Goal: Information Seeking & Learning: Learn about a topic

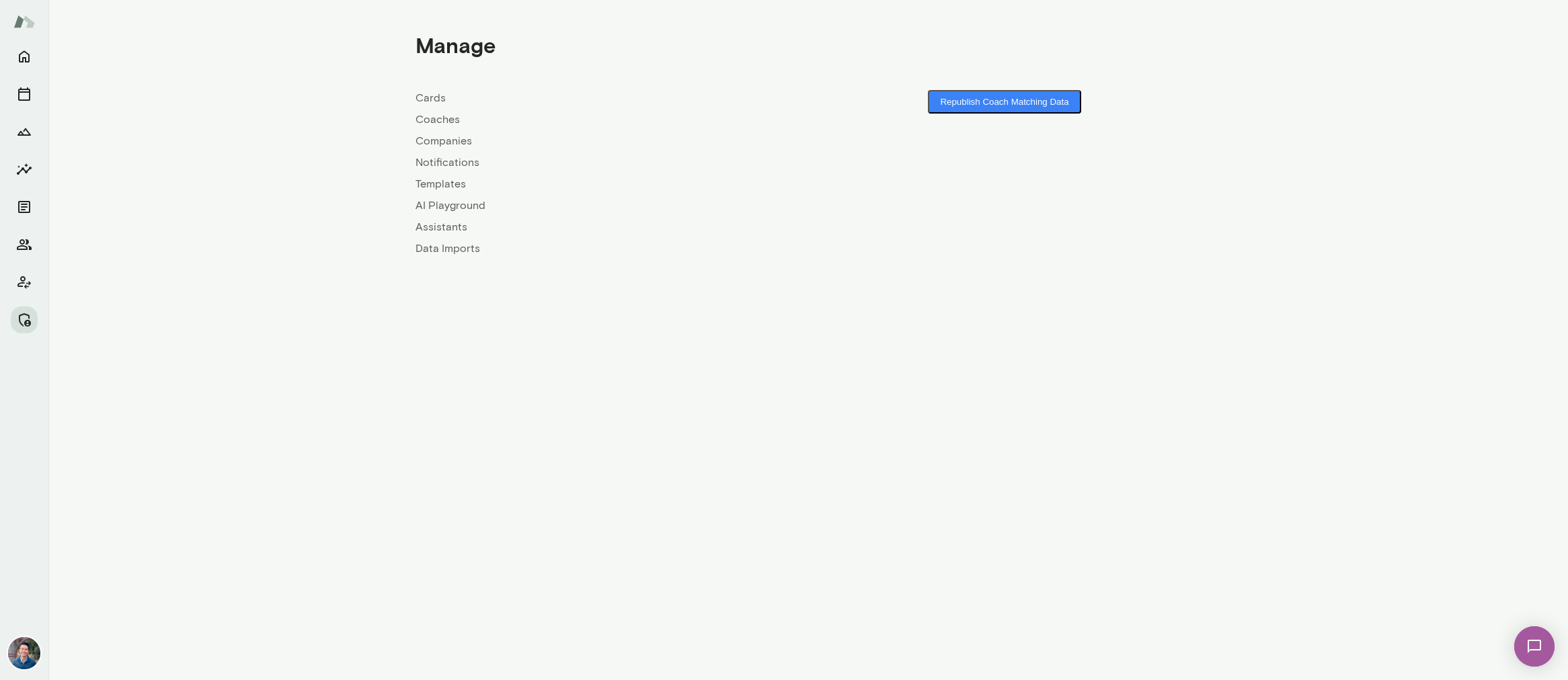
click at [435, 143] on link "Companies" at bounding box center [612, 140] width 393 height 16
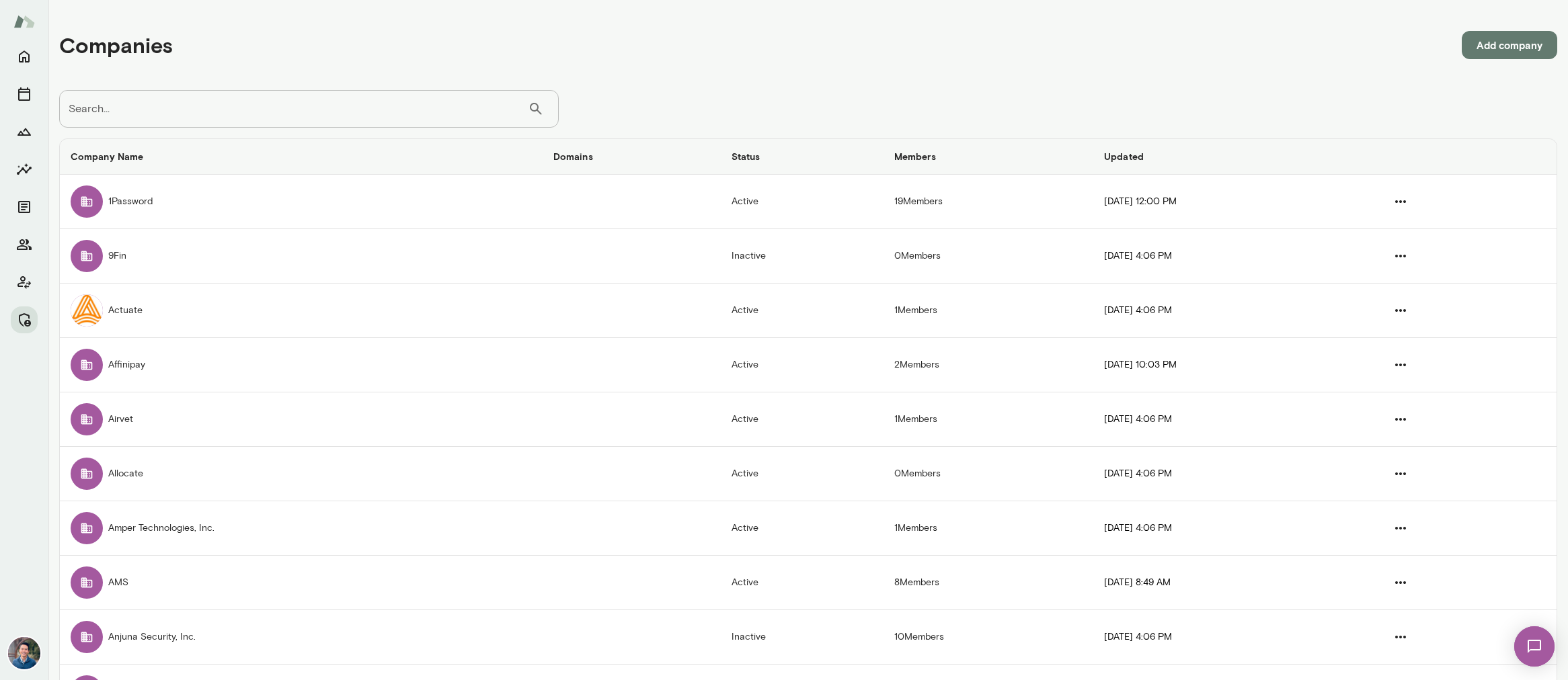
click at [154, 109] on input "Search..." at bounding box center [294, 109] width 469 height 38
type input "****"
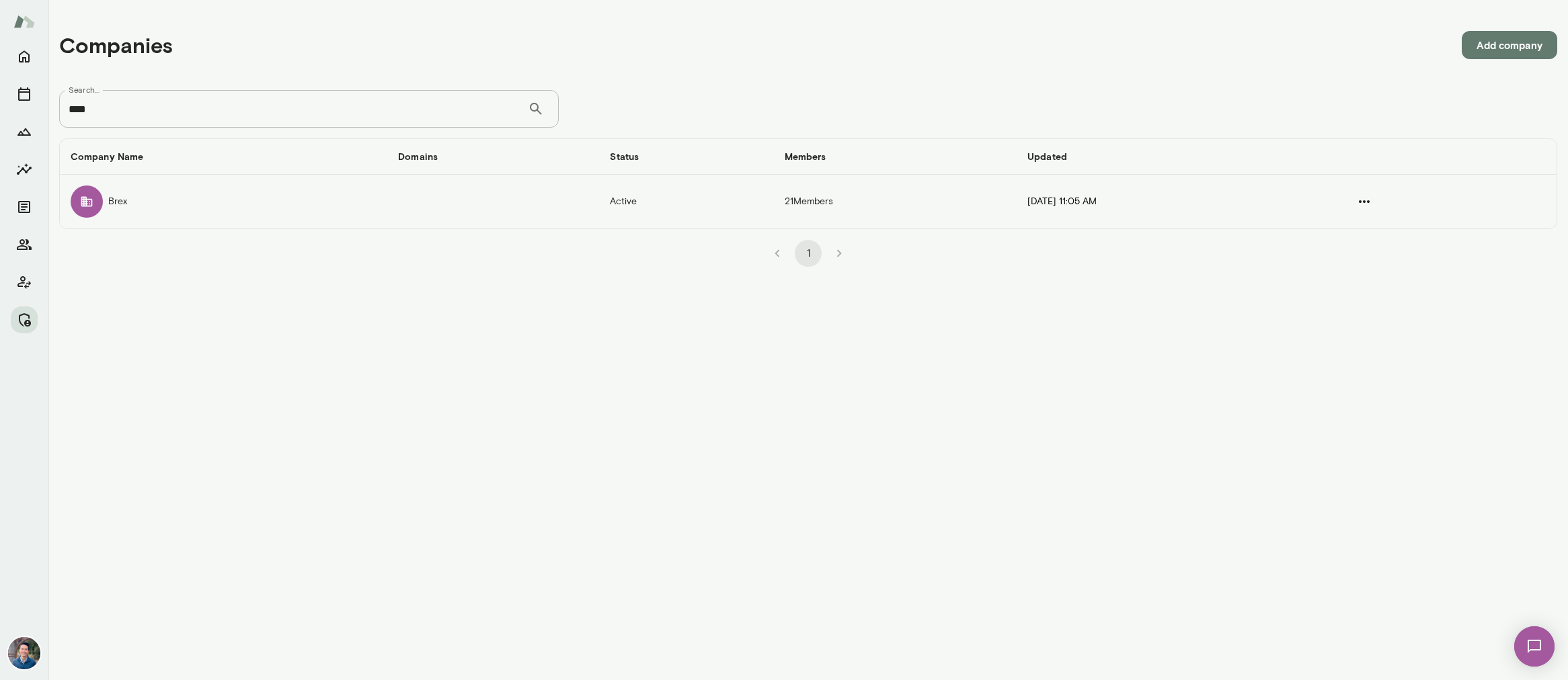
click at [226, 205] on td "Brex" at bounding box center [224, 201] width 328 height 54
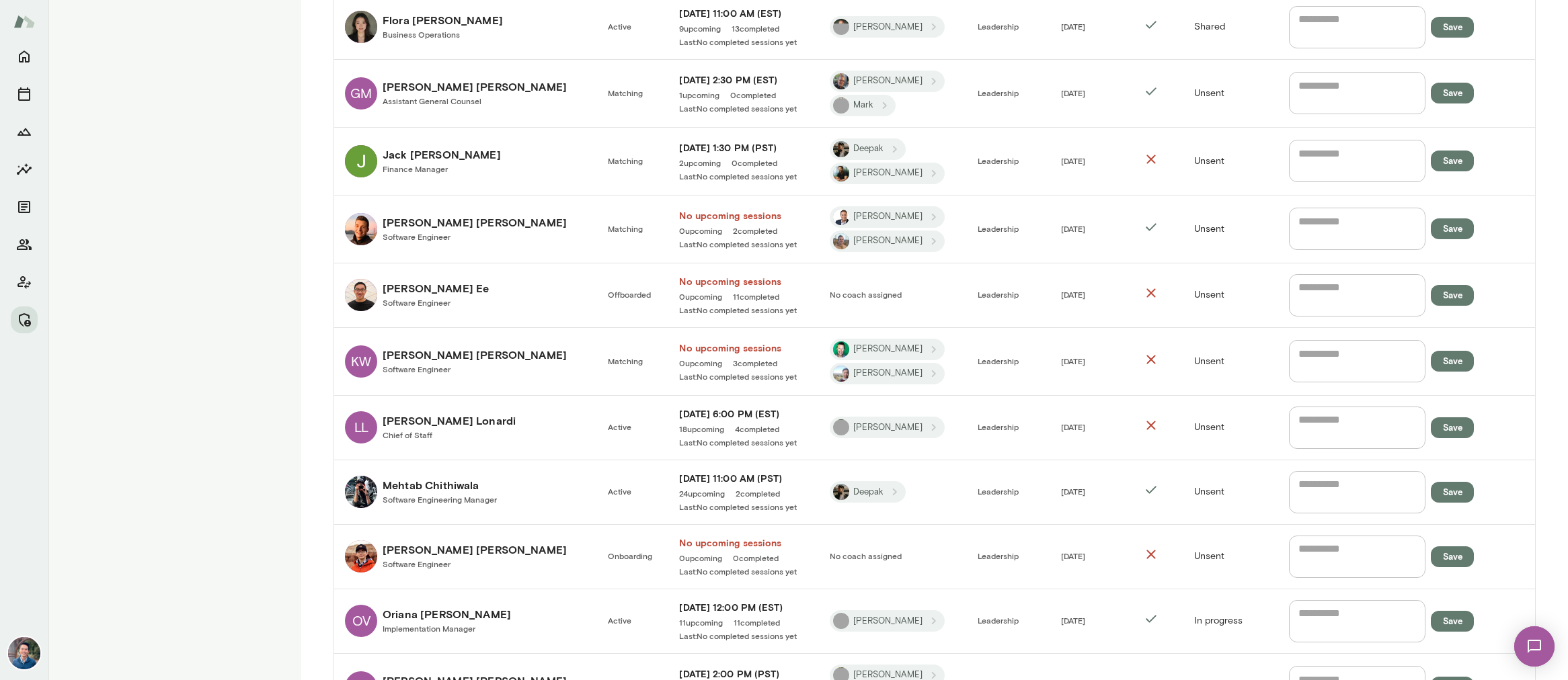
scroll to position [789, 0]
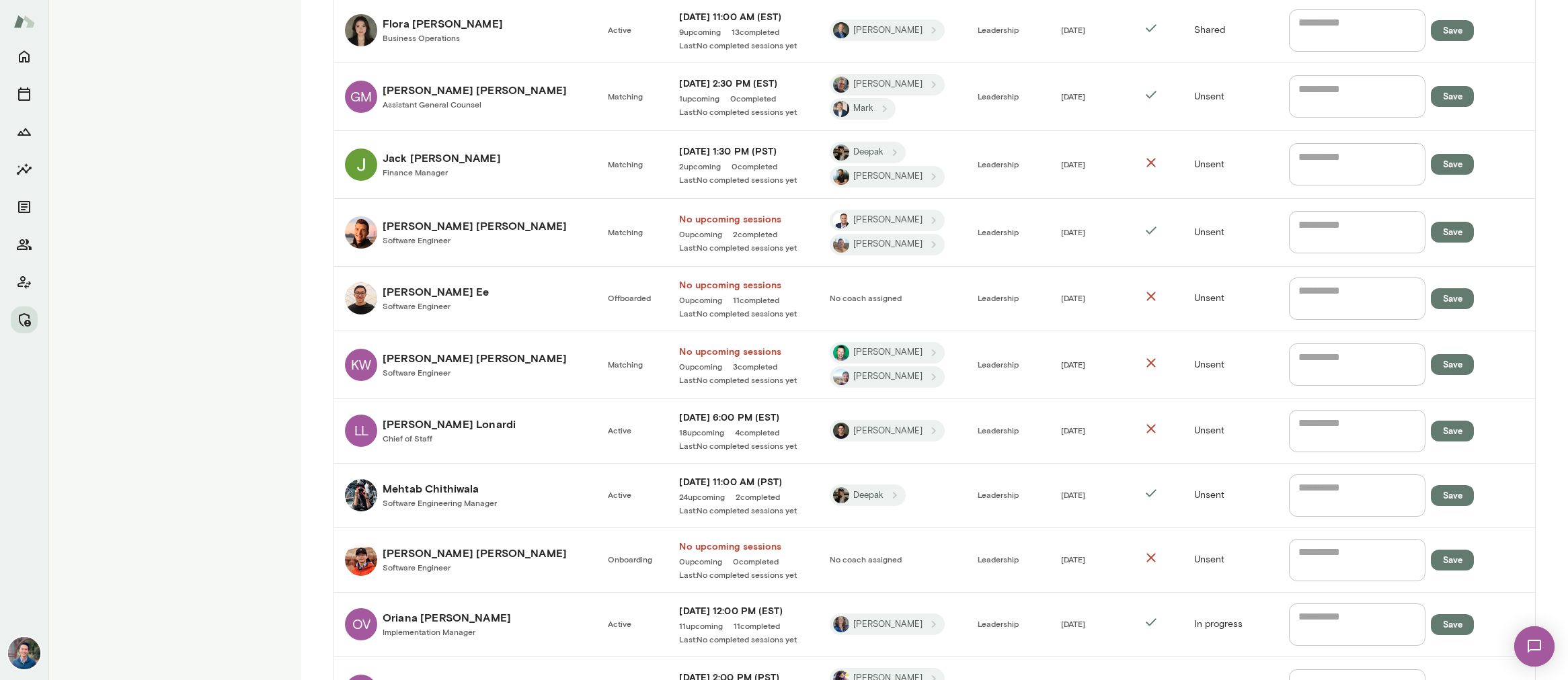
click at [530, 30] on link "[PERSON_NAME] Business Operations" at bounding box center [466, 30] width 241 height 33
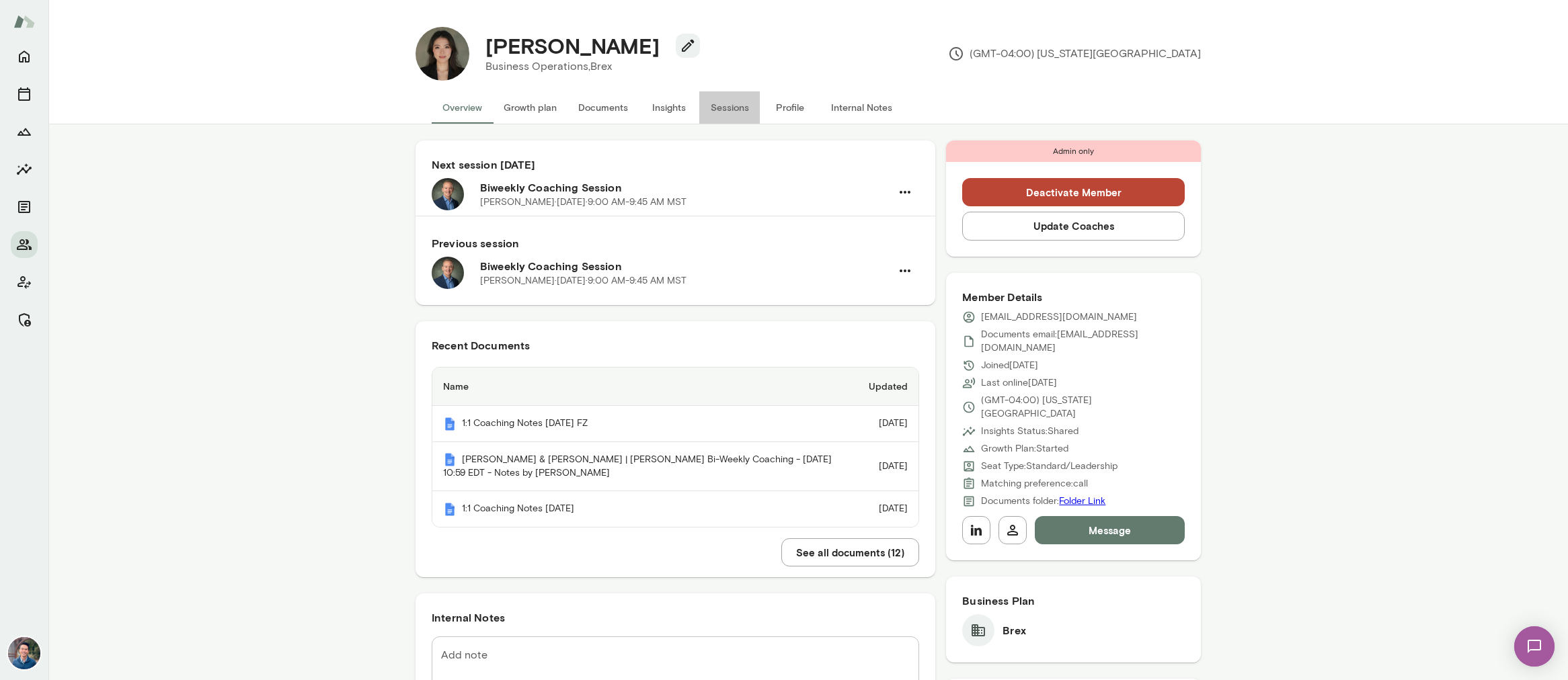
click at [743, 101] on button "Sessions" at bounding box center [730, 108] width 61 height 33
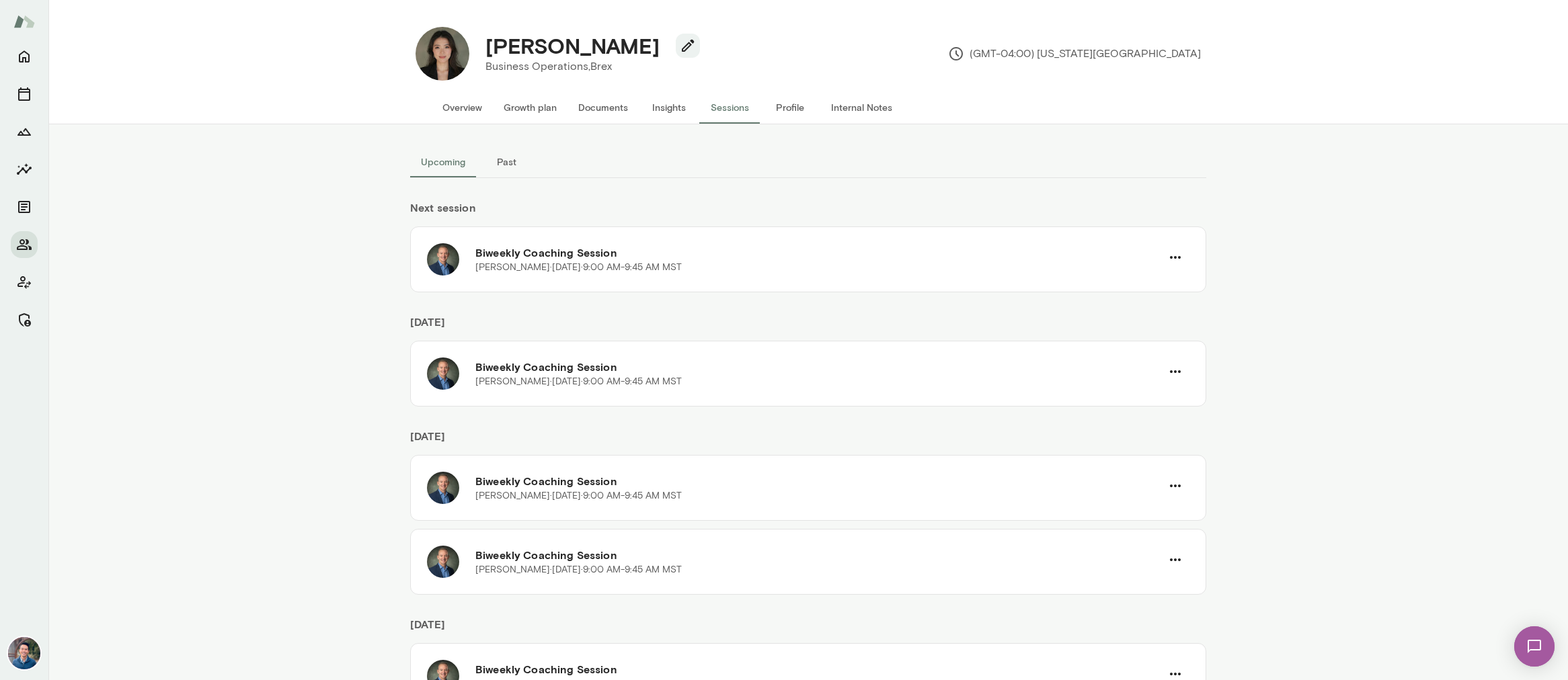
click at [514, 160] on button "Past" at bounding box center [506, 161] width 61 height 33
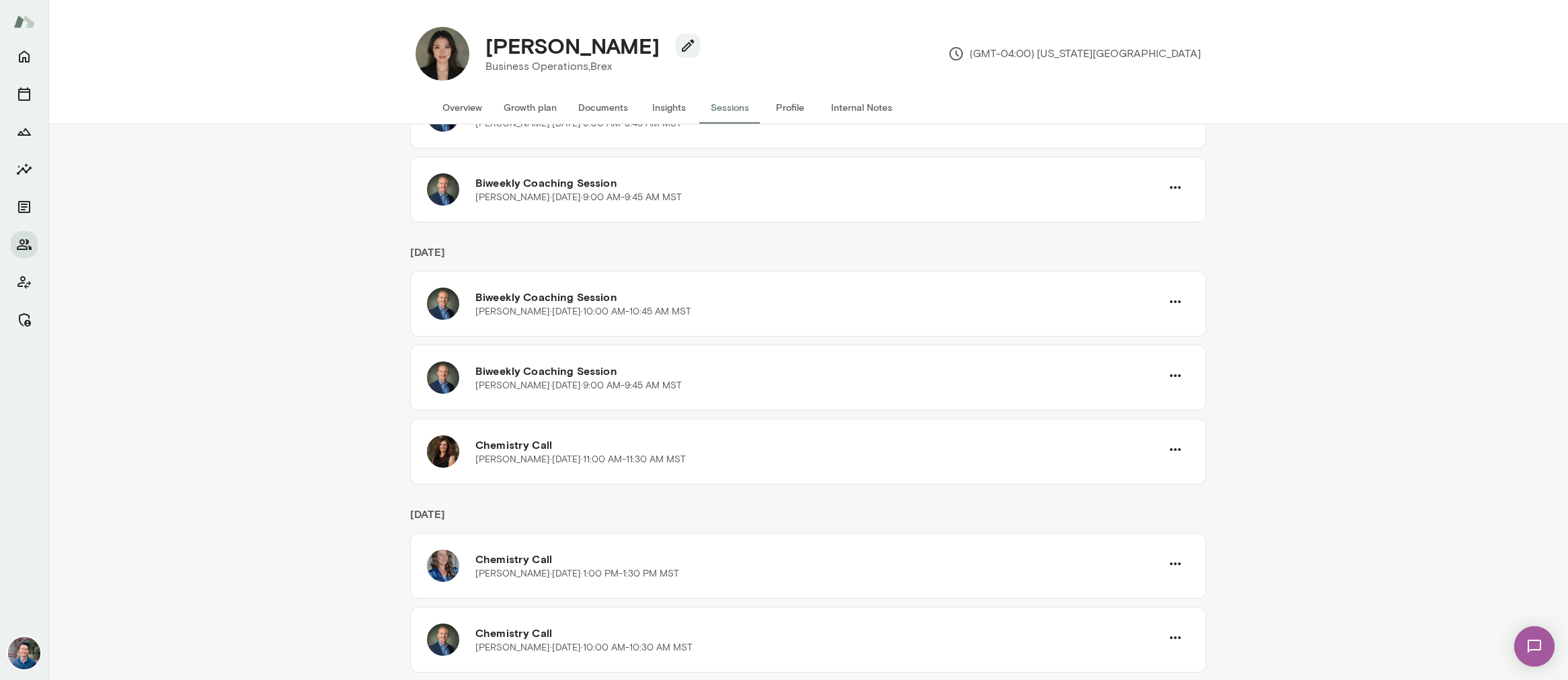
scroll to position [732, 0]
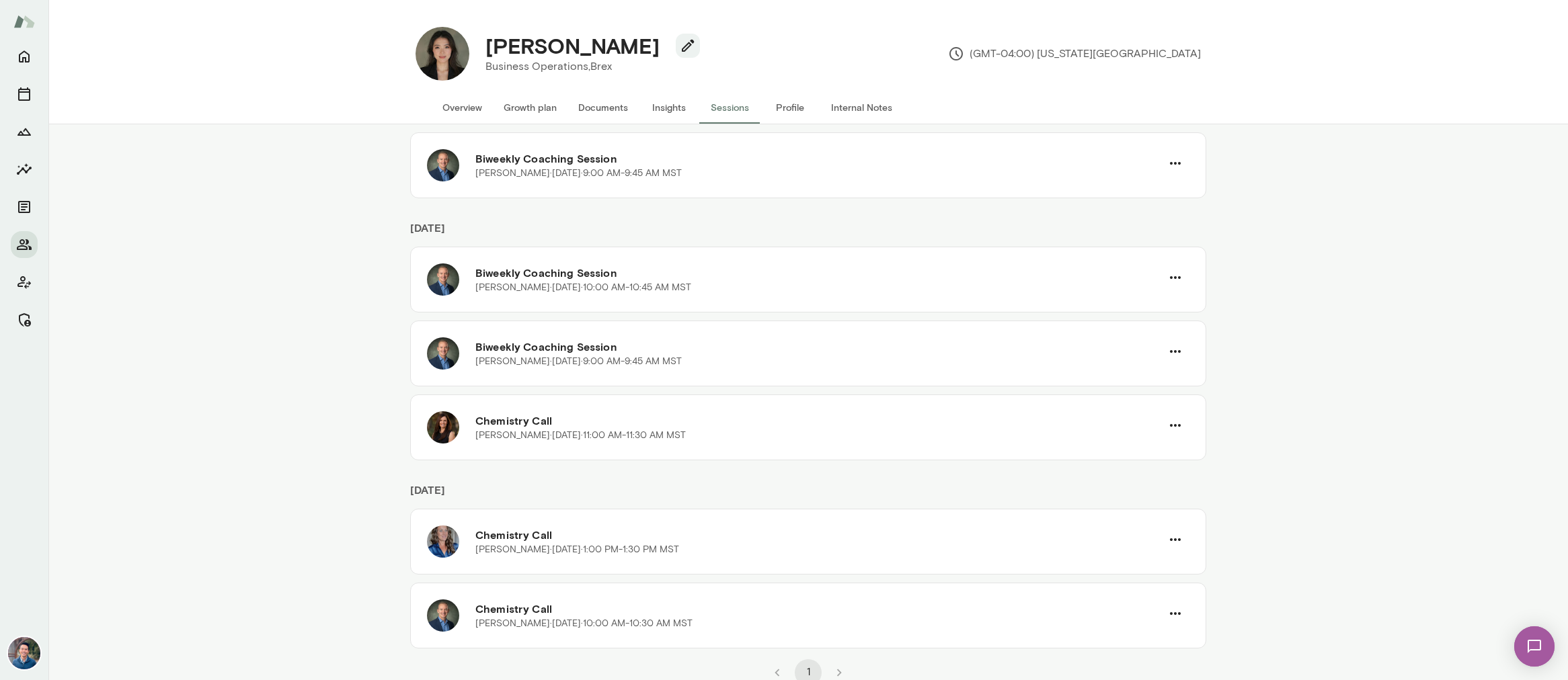
click at [202, 89] on div "[PERSON_NAME] Business Operations, Brex (GMT-04:00) [US_STATE][GEOGRAPHIC_DATA]…" at bounding box center [808, 62] width 1519 height 124
